Goal: Information Seeking & Learning: Learn about a topic

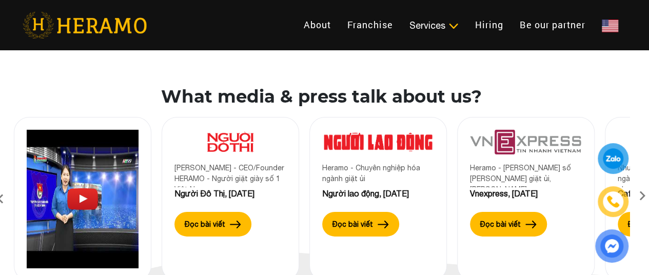
scroll to position [1614, 3]
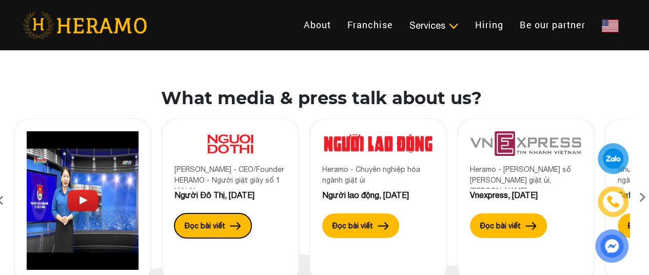
click at [224, 222] on button "Đọc bài viết" at bounding box center [213, 226] width 77 height 25
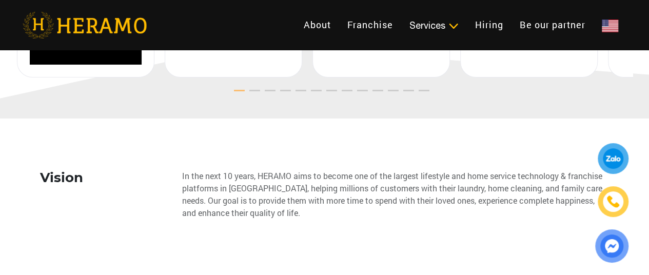
scroll to position [1871, 0]
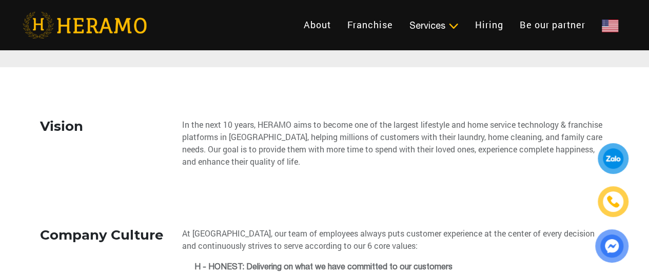
click at [310, 136] on div "In the next 10 years, HERAMO aims to become one of the largest lifestyle and ho…" at bounding box center [396, 143] width 428 height 49
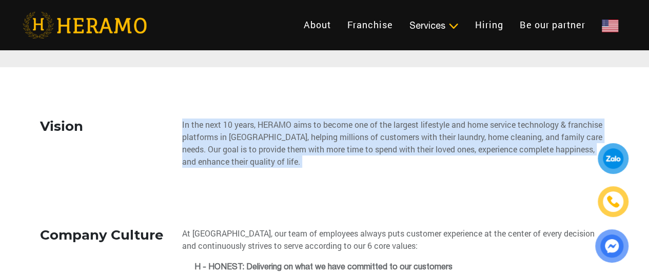
click at [310, 136] on div "In the next 10 years, HERAMO aims to become one of the largest lifestyle and ho…" at bounding box center [396, 143] width 428 height 49
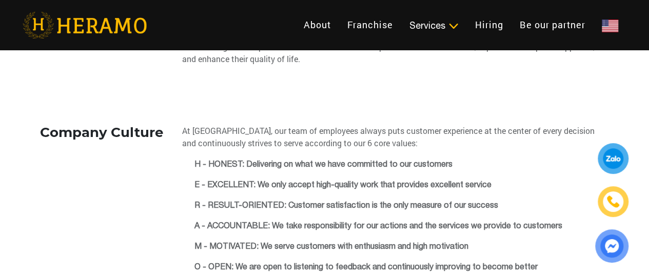
click at [365, 101] on div "Vision In the next 10 years, HERAMO aims to become one of the largest lifestyle…" at bounding box center [325, 248] width 570 height 464
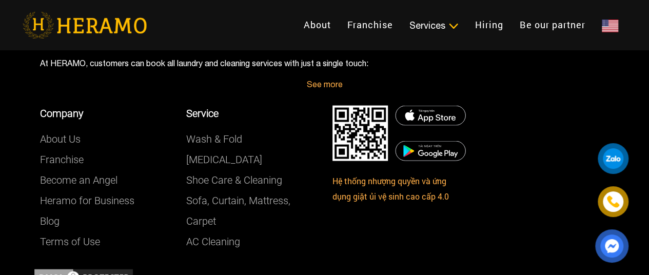
scroll to position [3090, 0]
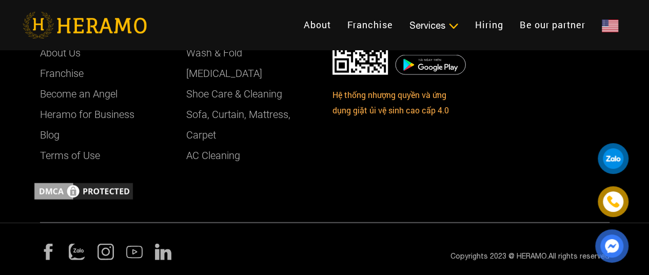
click at [429, 178] on div "Company About Us Franchise Become an Angel Heramo for Business Blog Terms of Us…" at bounding box center [324, 92] width 585 height 177
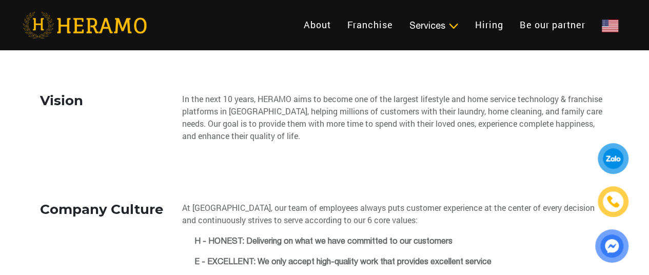
scroll to position [1704, 0]
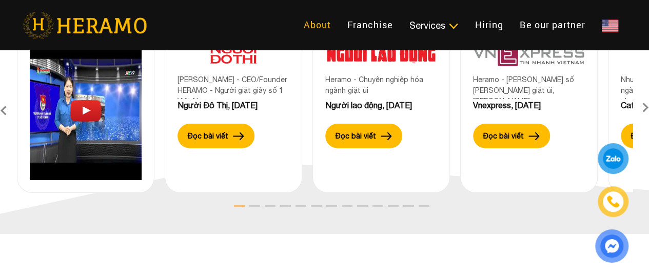
click at [296, 22] on link "About" at bounding box center [318, 25] width 44 height 22
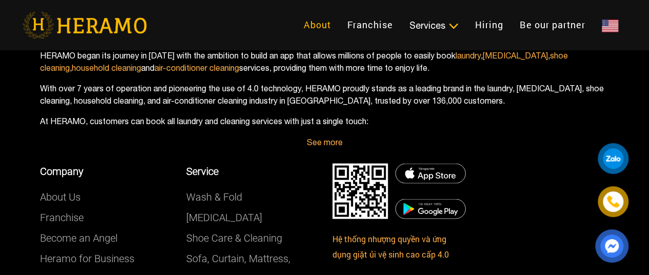
scroll to position [2936, 0]
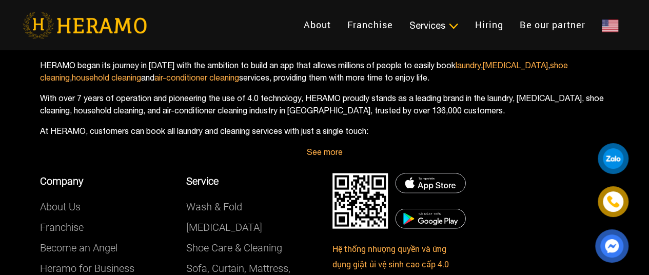
click at [326, 151] on link "See more" at bounding box center [325, 151] width 36 height 9
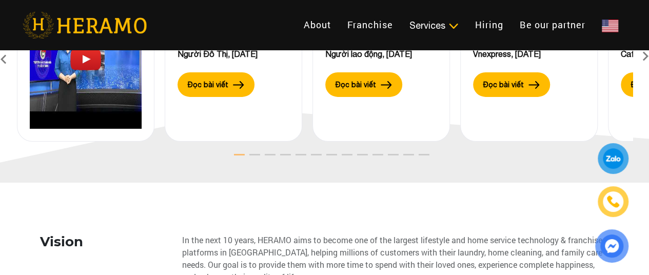
scroll to position [1601, 0]
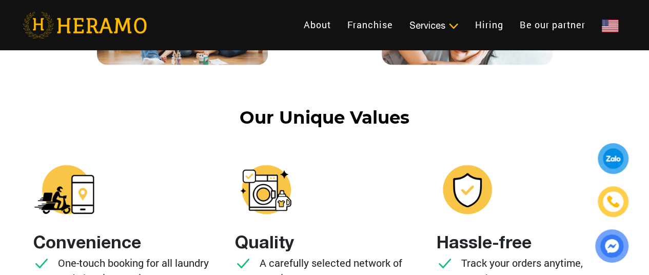
scroll to position [1027, 0]
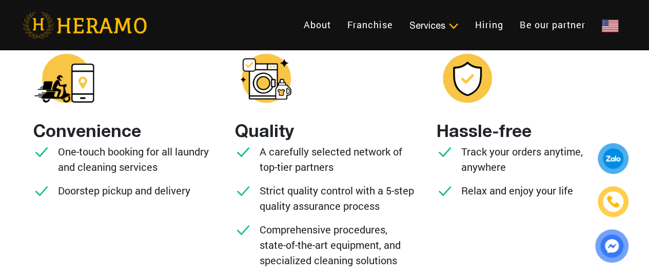
click at [401, 71] on div at bounding box center [325, 79] width 180 height 62
